Goal: Task Accomplishment & Management: Manage account settings

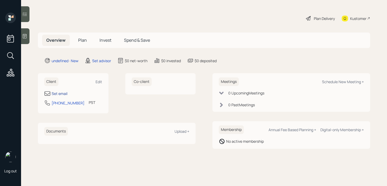
click at [65, 94] on div "Set email" at bounding box center [60, 94] width 16 height 6
select select "America/Los_Angeles"
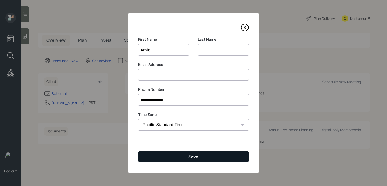
type input "Amit"
click at [158, 160] on button "Save" at bounding box center [193, 156] width 110 height 11
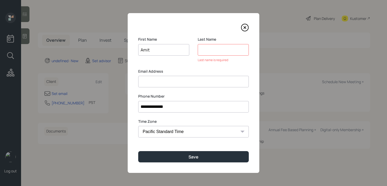
click at [231, 47] on input at bounding box center [222, 50] width 51 height 12
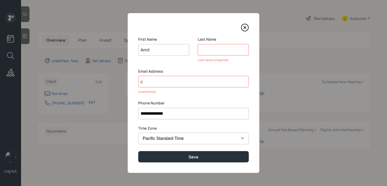
type input "c"
click at [213, 51] on input at bounding box center [222, 50] width 51 height 12
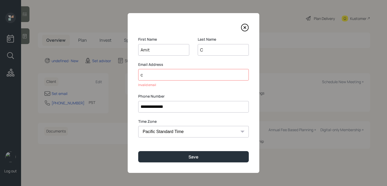
type input "C"
click at [200, 164] on div "**********" at bounding box center [193, 93] width 131 height 160
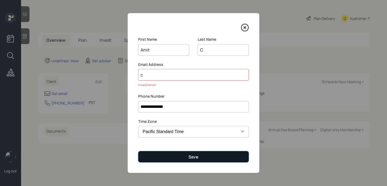
click at [199, 158] on button "Save" at bounding box center [193, 156] width 110 height 11
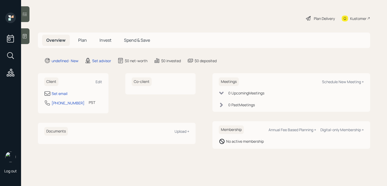
click at [24, 35] on icon at bounding box center [24, 36] width 5 height 5
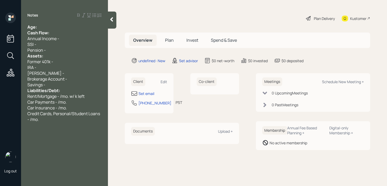
click at [71, 24] on div "Age:" at bounding box center [64, 27] width 74 height 6
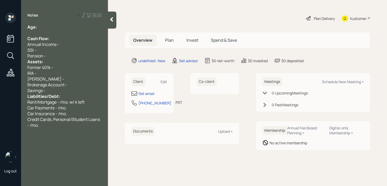
click at [67, 57] on div "Pension -" at bounding box center [64, 56] width 74 height 6
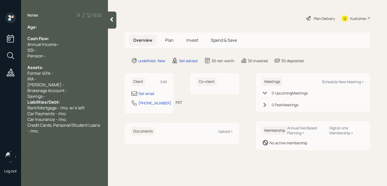
click at [63, 97] on div "Savings -" at bounding box center [64, 97] width 74 height 6
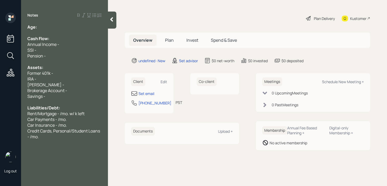
click at [56, 28] on div "Age:" at bounding box center [64, 27] width 74 height 6
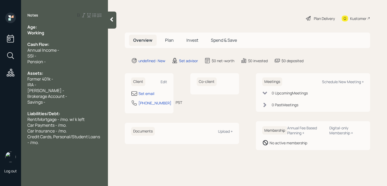
drag, startPoint x: 52, startPoint y: 33, endPoint x: 0, endPoint y: 33, distance: 51.8
click at [3, 33] on div "Log out Notes Age: Working Cash Flow: Annual Income - SSI - Pension - Assets: F…" at bounding box center [193, 93] width 387 height 186
click at [62, 27] on div "Age:" at bounding box center [64, 27] width 74 height 6
drag, startPoint x: 45, startPoint y: 27, endPoint x: 38, endPoint y: 27, distance: 7.9
click at [38, 27] on div "Age: [DEMOGRAPHIC_DATA]" at bounding box center [64, 27] width 74 height 6
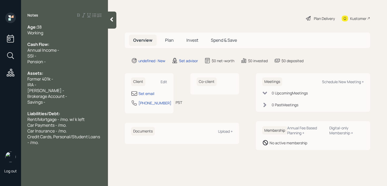
click at [45, 29] on div "Age: [DEMOGRAPHIC_DATA]" at bounding box center [64, 27] width 74 height 6
click at [50, 33] on div "Working" at bounding box center [64, 33] width 74 height 6
click at [56, 52] on span "Annual Income -" at bounding box center [43, 50] width 32 height 6
click at [57, 60] on div "Pension -" at bounding box center [64, 62] width 74 height 6
click at [44, 89] on span "[PERSON_NAME] -" at bounding box center [45, 91] width 37 height 6
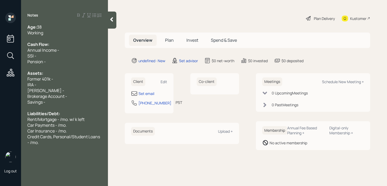
click at [49, 87] on div "IRA -" at bounding box center [64, 85] width 74 height 6
click at [55, 92] on div "[PERSON_NAME] -" at bounding box center [64, 91] width 74 height 6
click at [58, 87] on div "IRA - k" at bounding box center [64, 85] width 74 height 6
click at [61, 79] on div "Former 401k -" at bounding box center [64, 79] width 74 height 6
click at [57, 93] on div "[PERSON_NAME] - k" at bounding box center [64, 91] width 74 height 6
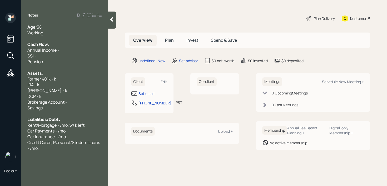
click at [60, 35] on div "Working" at bounding box center [64, 33] width 74 height 6
click at [49, 80] on span "Former 401k - k" at bounding box center [41, 79] width 29 height 6
drag, startPoint x: 59, startPoint y: 80, endPoint x: 96, endPoint y: 68, distance: 38.8
click at [59, 80] on span "Former 403(b) - k" at bounding box center [43, 79] width 33 height 6
click at [38, 84] on span "IRA - k" at bounding box center [33, 85] width 12 height 6
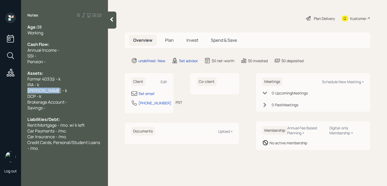
drag, startPoint x: 53, startPoint y: 89, endPoint x: 10, endPoint y: 90, distance: 42.6
click at [10, 90] on div "Log out Notes Age: [DEMOGRAPHIC_DATA] Working Cash Flow: Annual Income - SSI - …" at bounding box center [193, 93] width 387 height 186
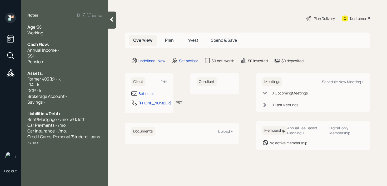
click at [53, 91] on div "DCP - k" at bounding box center [64, 91] width 74 height 6
click at [67, 64] on div "Pension -" at bounding box center [64, 62] width 74 height 6
drag, startPoint x: 40, startPoint y: 78, endPoint x: 0, endPoint y: 78, distance: 40.0
click at [0, 78] on div "Log out Notes Age: [DEMOGRAPHIC_DATA] Working Cash Flow: Annual Income - SSI - …" at bounding box center [193, 93] width 387 height 186
click at [50, 87] on div "IRA - k" at bounding box center [64, 85] width 74 height 6
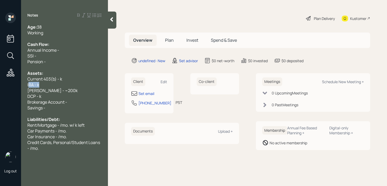
drag, startPoint x: 52, startPoint y: 86, endPoint x: 29, endPoint y: 86, distance: 22.4
click at [29, 86] on div "IRA - k" at bounding box center [64, 85] width 74 height 6
click at [53, 86] on div "IRA - k" at bounding box center [64, 85] width 74 height 6
click at [60, 80] on span "Current 403(b) - k" at bounding box center [44, 79] width 35 height 6
click at [66, 100] on span "Brokerage Account -" at bounding box center [47, 102] width 40 height 6
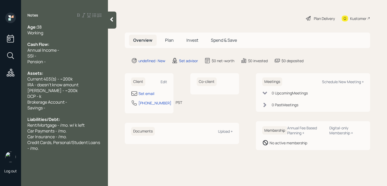
click at [67, 97] on div "DCP - k" at bounding box center [64, 97] width 74 height 6
click at [45, 99] on div "DCP - k" at bounding box center [64, 97] width 74 height 6
click at [78, 80] on div "Current 403(b) - ~200k" at bounding box center [64, 79] width 74 height 6
click at [49, 94] on div "DCP - k" at bounding box center [64, 97] width 74 height 6
drag, startPoint x: 53, startPoint y: 94, endPoint x: 0, endPoint y: 94, distance: 53.4
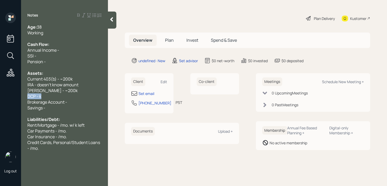
click at [0, 94] on div "Log out Notes Age: [DEMOGRAPHIC_DATA] Working Cash Flow: Annual Income - SSI - …" at bounding box center [193, 93] width 387 height 186
click at [62, 54] on div "SSI -" at bounding box center [64, 56] width 74 height 6
click at [64, 49] on div "Annual Income -" at bounding box center [64, 50] width 74 height 6
click at [64, 39] on div at bounding box center [64, 39] width 74 height 6
click at [63, 57] on div "SSI -" at bounding box center [64, 56] width 74 height 6
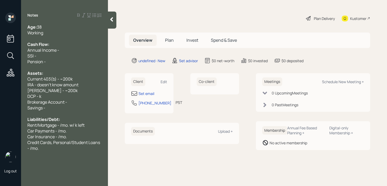
click at [60, 66] on div at bounding box center [64, 68] width 74 height 6
drag, startPoint x: 58, startPoint y: 98, endPoint x: 0, endPoint y: 98, distance: 57.8
click at [0, 98] on div "Log out Notes Age: [DEMOGRAPHIC_DATA] Working Cash Flow: Annual Income - SSI - …" at bounding box center [193, 93] width 387 height 186
click at [39, 97] on span "DCP - k" at bounding box center [34, 97] width 14 height 6
click at [92, 99] on div "Brokerage Account -" at bounding box center [64, 102] width 74 height 6
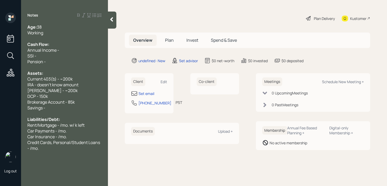
click at [68, 109] on div "Savings -" at bounding box center [64, 108] width 74 height 6
click at [70, 90] on div "[PERSON_NAME] - ~200k" at bounding box center [64, 91] width 74 height 6
drag, startPoint x: 67, startPoint y: 108, endPoint x: 0, endPoint y: 107, distance: 67.1
click at [0, 107] on div "Log out Notes Age: [DEMOGRAPHIC_DATA] Working Cash Flow: Annual Income - SSI - …" at bounding box center [193, 93] width 387 height 186
click at [47, 119] on span "Liabilities/Debt:" at bounding box center [43, 120] width 33 height 6
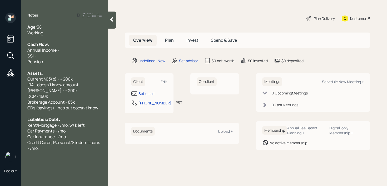
click at [58, 73] on div "Assets:" at bounding box center [64, 73] width 74 height 6
click at [66, 47] on div "Cash Flow:" at bounding box center [64, 45] width 74 height 6
click at [66, 48] on div "Annual Income -" at bounding box center [64, 50] width 74 height 6
drag, startPoint x: 60, startPoint y: 64, endPoint x: 22, endPoint y: 57, distance: 38.6
click at [22, 57] on div "Age: [DEMOGRAPHIC_DATA] Working Cash Flow: Annual Income - k SSI - Pension - As…" at bounding box center [64, 87] width 87 height 127
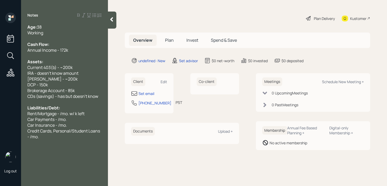
click at [54, 32] on div "Working" at bounding box center [64, 33] width 74 height 6
click at [68, 89] on span "Brokerage Account - 85k" at bounding box center [50, 91] width 47 height 6
click at [68, 123] on div "Car Insurance - /mo." at bounding box center [64, 126] width 74 height 6
click at [59, 116] on span "Rent/Mortgage - /mo. w/ k left" at bounding box center [55, 114] width 57 height 6
drag, startPoint x: 27, startPoint y: 115, endPoint x: 6, endPoint y: 115, distance: 21.0
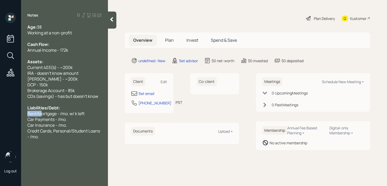
click at [6, 115] on div "Log out Notes Age: [DEMOGRAPHIC_DATA] Working at a non-profit Cash Flow: Annual…" at bounding box center [193, 93] width 387 height 186
click at [50, 124] on span "Car Insurance - /mo." at bounding box center [46, 126] width 39 height 6
drag, startPoint x: 40, startPoint y: 114, endPoint x: 19, endPoint y: 114, distance: 21.6
click at [26, 114] on div "Age: [DEMOGRAPHIC_DATA] Working at a non-profit Cash Flow: Annual Income - 172k…" at bounding box center [64, 82] width 87 height 116
click at [36, 117] on span "Car Payments - /mo." at bounding box center [46, 120] width 39 height 6
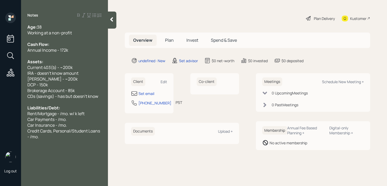
drag, startPoint x: 37, startPoint y: 114, endPoint x: 16, endPoint y: 114, distance: 21.0
click at [26, 114] on div "Age: [DEMOGRAPHIC_DATA] Working at a non-profit Cash Flow: Annual Income - 172k…" at bounding box center [64, 82] width 87 height 116
click at [50, 114] on span "Mortgage - /mo. w/ k left" at bounding box center [50, 114] width 46 height 6
drag, startPoint x: 77, startPoint y: 115, endPoint x: 59, endPoint y: 115, distance: 18.7
click at [59, 115] on div "Mortgage - /mo. w/ k left" at bounding box center [64, 114] width 74 height 6
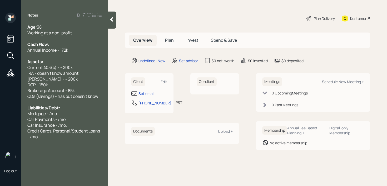
click at [64, 115] on div "Mortgage - /mo." at bounding box center [64, 114] width 74 height 6
click at [52, 114] on span "Mortgage - /mo." at bounding box center [42, 114] width 31 height 6
click at [59, 119] on span "Property Taxes - /yr" at bounding box center [45, 120] width 37 height 6
click at [63, 126] on span "Home Insurance - /yr" at bounding box center [47, 126] width 40 height 6
click at [62, 123] on span "Home Insurance - /yr" at bounding box center [47, 126] width 40 height 6
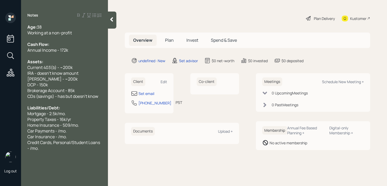
click at [87, 130] on div "Car Payments - /mo." at bounding box center [64, 131] width 74 height 6
drag, startPoint x: 87, startPoint y: 130, endPoint x: 0, endPoint y: 130, distance: 87.3
click at [0, 130] on div "Log out Notes Age: [DEMOGRAPHIC_DATA] Working at a non-profit Cash Flow: Annual…" at bounding box center [193, 93] width 387 height 186
drag, startPoint x: 67, startPoint y: 130, endPoint x: 0, endPoint y: 129, distance: 66.8
click at [0, 130] on div "Log out Notes Age: [DEMOGRAPHIC_DATA] Working at a non-profit Cash Flow: Annual…" at bounding box center [193, 93] width 387 height 186
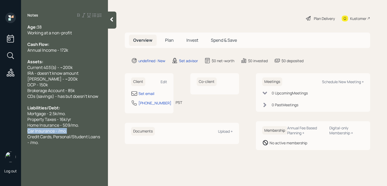
click at [59, 133] on span "Car Insurance - /mo." at bounding box center [46, 131] width 39 height 6
click at [78, 33] on div "Working at a non-profit" at bounding box center [64, 33] width 74 height 6
click at [52, 144] on div "Credit Cards, Personal/Student Loans - /mo." at bounding box center [64, 140] width 74 height 12
click at [78, 48] on div "Annual Income - 172k" at bounding box center [64, 50] width 74 height 6
click at [77, 32] on div "Working at a non-profit" at bounding box center [64, 33] width 74 height 6
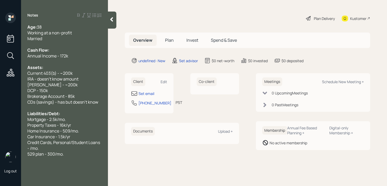
click at [72, 52] on div "Cash Flow:" at bounding box center [64, 50] width 74 height 6
click at [65, 139] on span "Car Insurance - 1.5k/yr" at bounding box center [48, 137] width 43 height 6
click at [65, 153] on div "529 plan - 300/mo." at bounding box center [64, 154] width 74 height 6
click at [150, 93] on div "Set email" at bounding box center [146, 94] width 16 height 6
select select "America/Los_Angeles"
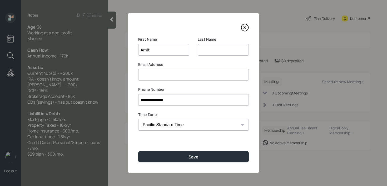
type input "Amit"
click at [227, 53] on input at bounding box center [222, 50] width 51 height 12
type input "Prayag"
click at [225, 77] on input at bounding box center [193, 75] width 110 height 12
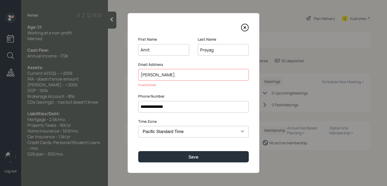
drag, startPoint x: 219, startPoint y: 53, endPoint x: 199, endPoint y: 53, distance: 19.5
click at [199, 53] on input "Prayag" at bounding box center [222, 50] width 51 height 12
click at [171, 82] on div "Email Address amit. Invalid email" at bounding box center [193, 75] width 110 height 26
click at [171, 78] on input "[PERSON_NAME]." at bounding box center [193, 75] width 110 height 12
paste input "Prayag"
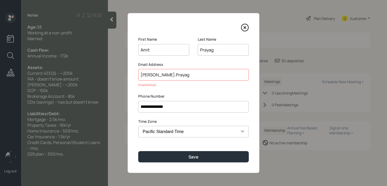
click at [152, 76] on input "[PERSON_NAME].Prayag" at bounding box center [193, 75] width 110 height 12
click at [183, 75] on input "[PERSON_NAME].prayag" at bounding box center [193, 75] width 110 height 12
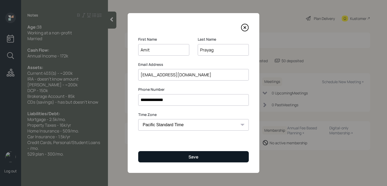
type input "[EMAIL_ADDRESS][DOMAIN_NAME]"
click at [209, 153] on button "Save" at bounding box center [193, 156] width 110 height 11
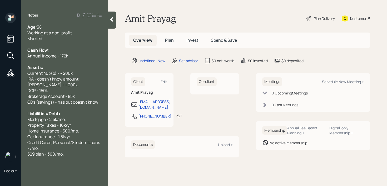
click at [83, 164] on div "Notes Age: [DEMOGRAPHIC_DATA] Working at a non-profit Married Cash Flow: Annual…" at bounding box center [64, 96] width 87 height 167
click at [82, 154] on div "529 plan - 300/mo." at bounding box center [64, 154] width 74 height 6
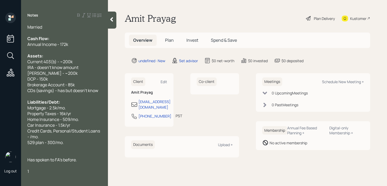
scroll to position [17, 0]
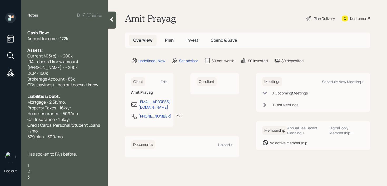
click at [63, 163] on div "1" at bounding box center [64, 166] width 74 height 6
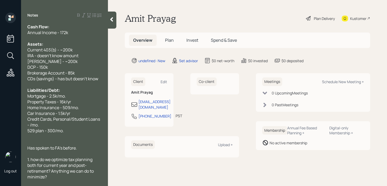
scroll to position [35, 0]
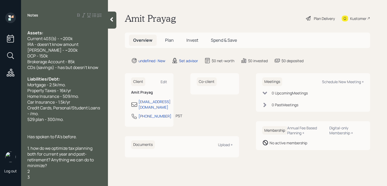
click at [41, 169] on div "2" at bounding box center [64, 172] width 74 height 6
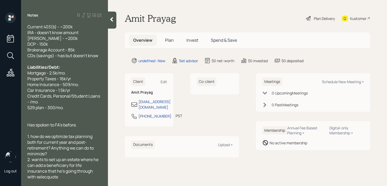
scroll to position [52, 0]
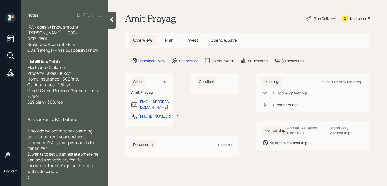
click at [42, 177] on div "3" at bounding box center [64, 178] width 74 height 6
click at [30, 173] on span "2. wants to set up an estate where he can add a beneficiary for life insurance …" at bounding box center [63, 162] width 72 height 23
click at [39, 172] on span "2. wants to set up an estate where he can add a beneficiary for life insurance …" at bounding box center [63, 162] width 72 height 23
click at [62, 174] on div "2. wants to set up an estate where he can add a beneficiary for life insurance …" at bounding box center [64, 162] width 74 height 23
click at [62, 179] on div "3." at bounding box center [64, 178] width 74 height 6
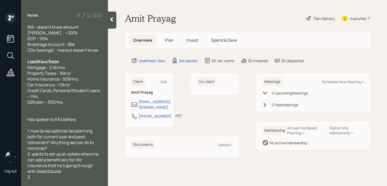
click at [49, 106] on div at bounding box center [64, 108] width 74 height 6
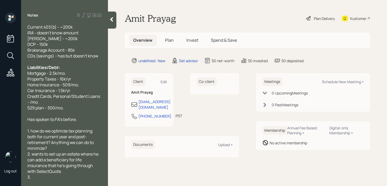
click at [36, 154] on span "2. wants to set up an estate where he can add a beneficiary for life insurance …" at bounding box center [63, 162] width 72 height 23
click at [47, 180] on div "3." at bounding box center [64, 178] width 74 height 6
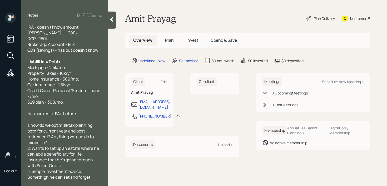
click at [49, 176] on span "3. Simple investment advice. Somethign he can set and forget" at bounding box center [58, 175] width 63 height 12
click at [92, 177] on div "3. Simple investment advice. Something he can set and forget" at bounding box center [64, 175] width 74 height 12
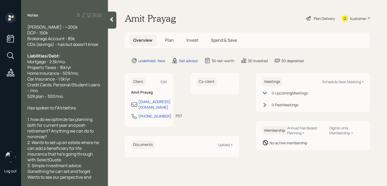
scroll to position [64, 0]
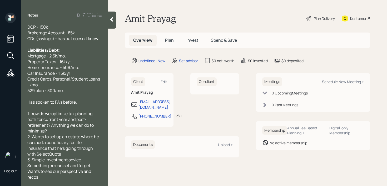
click at [81, 102] on div "Has spoken to FA's before." at bounding box center [64, 102] width 74 height 6
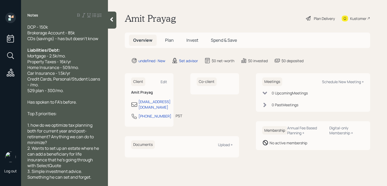
click at [64, 140] on div "1. how do we optimize tax planning both for current year and post-retirement? A…" at bounding box center [64, 134] width 74 height 23
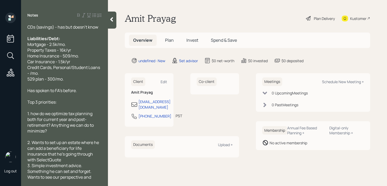
scroll to position [81, 0]
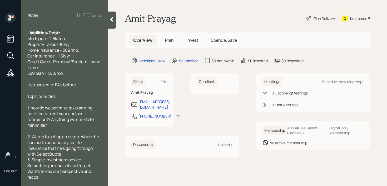
click at [58, 156] on div "2. Wants to set up an estate where he can add a beneficiary for life insurance …" at bounding box center [64, 145] width 74 height 23
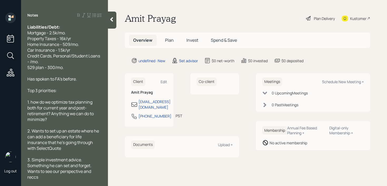
click at [50, 177] on div "3. Simple investment advice. Something he can set and forget. Wants to see our …" at bounding box center [64, 168] width 74 height 23
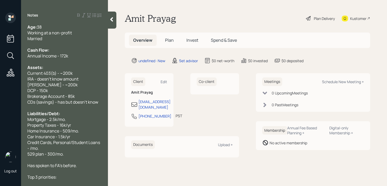
click at [70, 40] on div "Married" at bounding box center [64, 39] width 74 height 6
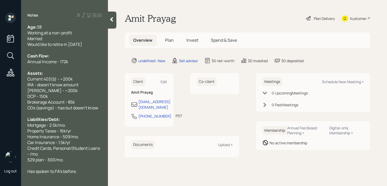
click at [94, 60] on div "Annual Income - 172k" at bounding box center [64, 62] width 74 height 6
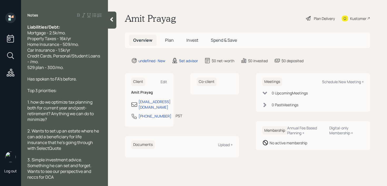
click at [112, 23] on div at bounding box center [112, 20] width 8 height 17
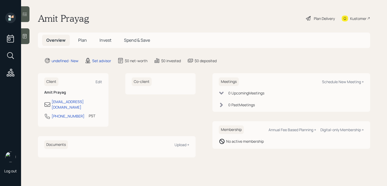
click at [30, 43] on main "Amit Prayag Plan Delivery Kustomer Overview Plan Invest Spend & Save undefined …" at bounding box center [203, 93] width 365 height 186
click at [26, 42] on div at bounding box center [25, 36] width 8 height 16
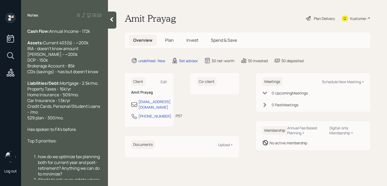
scroll to position [14, 0]
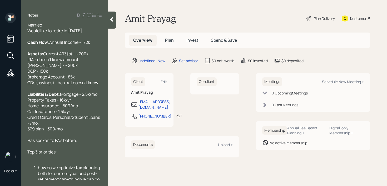
click at [83, 29] on div "Age: [DEMOGRAPHIC_DATA] Working at a non-profit Married Would like to retire in…" at bounding box center [64, 22] width 74 height 23
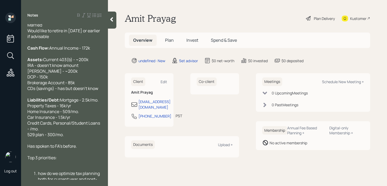
click at [108, 23] on div at bounding box center [112, 20] width 8 height 17
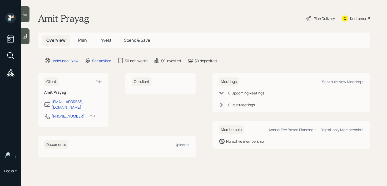
click at [333, 87] on div "Meetings Schedule New Meeting + 0 Upcoming Meeting s 0 Past Meeting s" at bounding box center [291, 92] width 158 height 39
click at [334, 84] on div "Meetings Schedule New Meeting +" at bounding box center [291, 82] width 145 height 9
click at [334, 83] on div "Schedule New Meeting +" at bounding box center [343, 81] width 42 height 5
select select "round-[PERSON_NAME]"
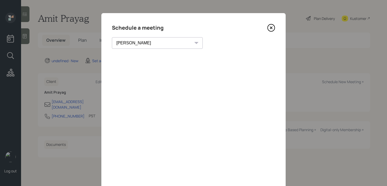
click at [271, 29] on icon at bounding box center [271, 28] width 8 height 8
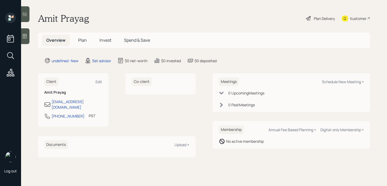
click at [27, 39] on div at bounding box center [25, 36] width 8 height 16
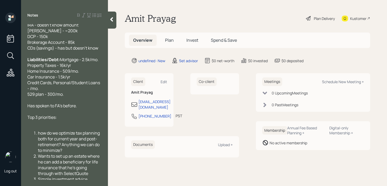
scroll to position [29, 0]
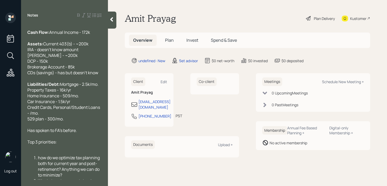
click at [109, 18] on icon at bounding box center [111, 19] width 5 height 5
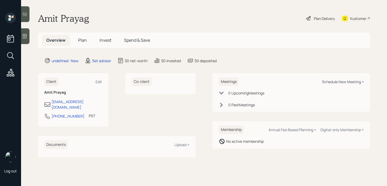
click at [337, 82] on div "Schedule New Meeting +" at bounding box center [343, 81] width 42 height 5
select select "round-[PERSON_NAME]"
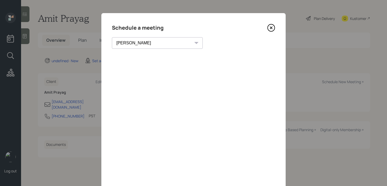
click at [270, 29] on icon at bounding box center [271, 28] width 8 height 8
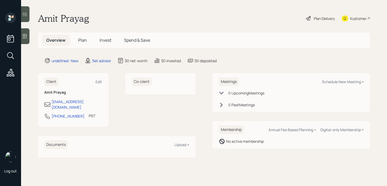
click at [363, 17] on div "Kustomer" at bounding box center [358, 19] width 16 height 6
click at [23, 39] on div at bounding box center [25, 36] width 8 height 16
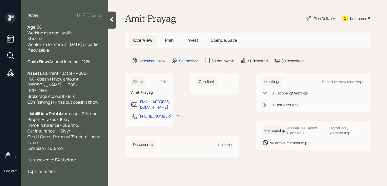
scroll to position [95, 0]
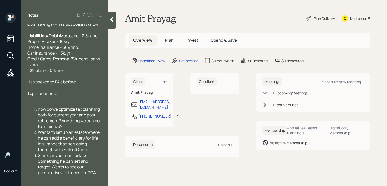
click at [63, 128] on div "how do we optimize tax planning both for current year and post-retirement? Anyt…" at bounding box center [70, 117] width 64 height 23
click at [113, 23] on div at bounding box center [112, 20] width 8 height 17
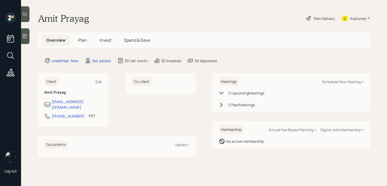
click at [209, 8] on main "Amit Prayag Plan Delivery Kustomer Overview Plan Invest Spend & Save undefined …" at bounding box center [203, 93] width 365 height 186
click at [23, 37] on icon at bounding box center [25, 36] width 4 height 4
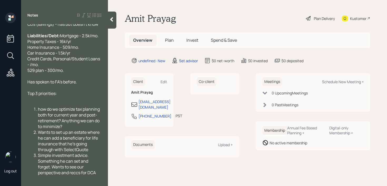
scroll to position [80, 0]
click at [41, 123] on span "how do we optimize tax planning both for current year and post-retirement? Anyt…" at bounding box center [69, 117] width 63 height 23
click at [73, 130] on span "How do we optimize tax planning both for current year and post-retirement? Anyt…" at bounding box center [69, 117] width 63 height 23
click at [73, 130] on div "How do we optimize tax planning both for current year and post-retirement? Anyt…" at bounding box center [70, 117] width 64 height 23
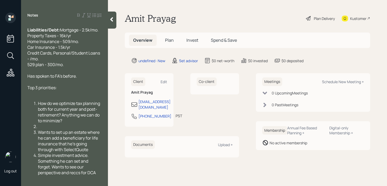
scroll to position [109, 0]
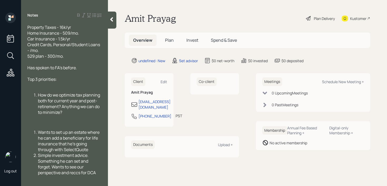
click at [95, 151] on div "Wants to set up an estate where he can add a beneficiary for life insurance tha…" at bounding box center [70, 141] width 64 height 23
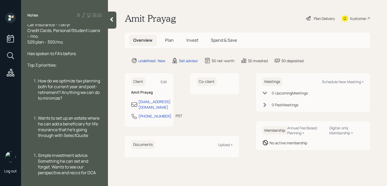
click at [38, 97] on li "How do we optimize tax planning both for current year and post-retirement? Anyt…" at bounding box center [70, 89] width 64 height 23
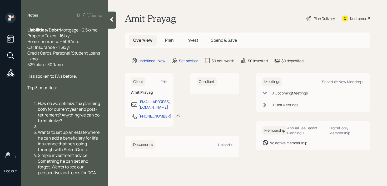
scroll to position [95, 0]
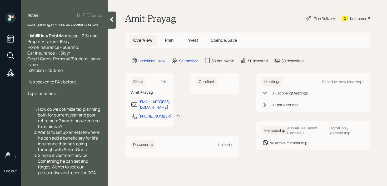
click at [61, 95] on div "Top 3 priorities:" at bounding box center [64, 94] width 74 height 6
click at [101, 171] on div "Simple investment advice. Something he can set and forget. Wants to see our per…" at bounding box center [70, 164] width 64 height 23
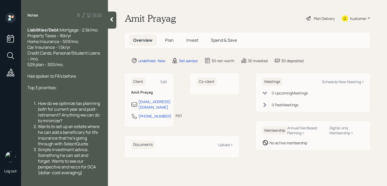
click at [89, 177] on div "Age: [DEMOGRAPHIC_DATA] Working at a non-profit Married Would like to retire in…" at bounding box center [64, 102] width 87 height 156
click at [94, 150] on div "Simple investment advice. Something he can set and forget. Wants to see our per…" at bounding box center [70, 161] width 64 height 29
click at [83, 132] on span "Wants to set up an estate where he can add a beneficiary for life insurance tha…" at bounding box center [69, 135] width 62 height 23
click at [88, 166] on span "Simple investment advice. Something he can set and forget. Wants to see our per…" at bounding box center [67, 161] width 59 height 29
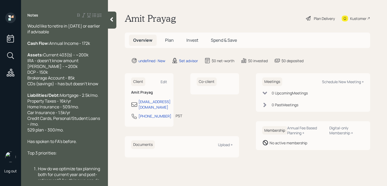
scroll to position [0, 0]
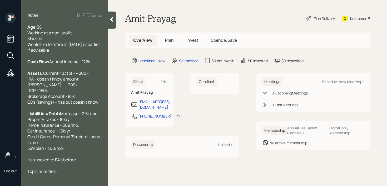
click at [89, 85] on div "Assets: Current 403(b) - ~200k IRA - doesn't know amount [PERSON_NAME] - ~200k …" at bounding box center [64, 87] width 74 height 35
drag, startPoint x: 49, startPoint y: 101, endPoint x: 21, endPoint y: 101, distance: 28.7
click at [26, 101] on div "Age: [DEMOGRAPHIC_DATA] Working at a non-profit Married Would like to retire in…" at bounding box center [64, 102] width 87 height 156
copy span "DCP - 150k"
click at [81, 82] on div "Assets: Current 403(b) - ~200k IRA - doesn't know amount [PERSON_NAME] - ~200k …" at bounding box center [64, 87] width 74 height 35
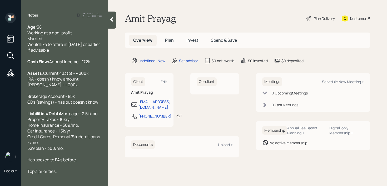
click at [81, 84] on div "Assets: Current 403(b) - ~200k IRA - doesn't know amount [PERSON_NAME] - ~200k …" at bounding box center [64, 87] width 74 height 35
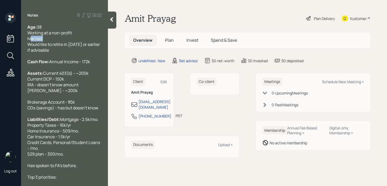
drag, startPoint x: 63, startPoint y: 39, endPoint x: 0, endPoint y: 39, distance: 63.4
click at [0, 39] on div "Log out Notes Age: [DEMOGRAPHIC_DATA] Working at a non-profit Married Would lik…" at bounding box center [193, 93] width 387 height 186
copy span "Married"
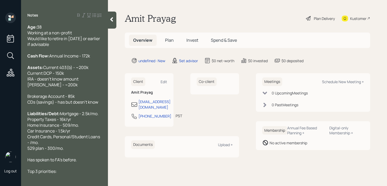
click at [54, 45] on div "Age: [DEMOGRAPHIC_DATA] Working at a non-profit Would like to retire in [DATE] …" at bounding box center [64, 35] width 74 height 23
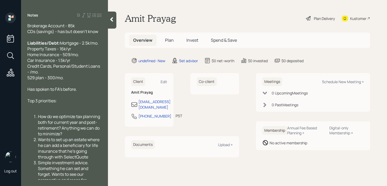
scroll to position [69, 0]
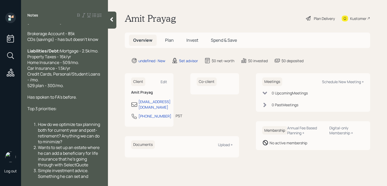
click at [45, 89] on span "Mortgage - 2.5k/mo. Property Taxes - 16k/yr Home Insurance - 509/mo. Car Insura…" at bounding box center [63, 68] width 73 height 40
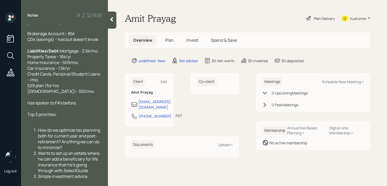
click at [74, 94] on span "Mortgage - 2.5k/mo. Property Taxes - 16k/yr Home Insurance - 509/mo. Car Insura…" at bounding box center [63, 71] width 73 height 46
click at [111, 25] on div at bounding box center [112, 20] width 8 height 17
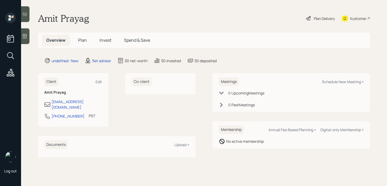
click at [201, 12] on main "Amit Prayag Plan Delivery Kustomer Overview Plan Invest Spend & Save undefined …" at bounding box center [203, 93] width 365 height 186
click at [357, 17] on div "Kustomer" at bounding box center [358, 19] width 16 height 6
click at [25, 31] on div at bounding box center [25, 36] width 8 height 16
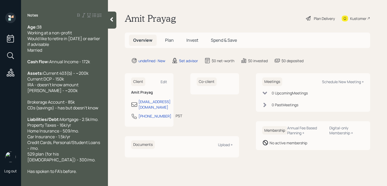
scroll to position [113, 0]
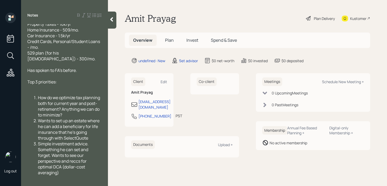
click at [67, 88] on div at bounding box center [64, 88] width 74 height 6
click at [115, 23] on div at bounding box center [112, 20] width 8 height 17
